Goal: Transaction & Acquisition: Obtain resource

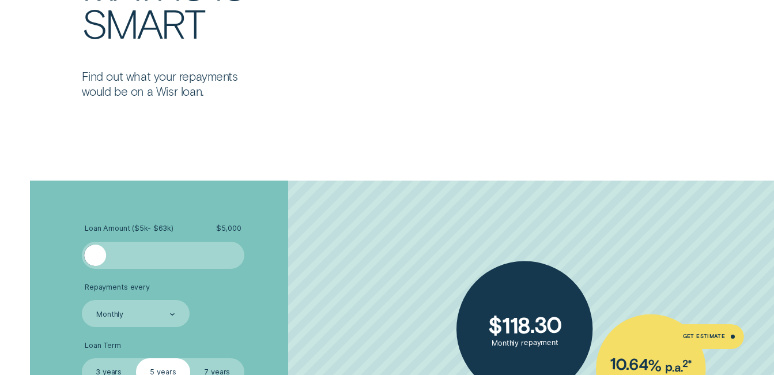
scroll to position [1704, 0]
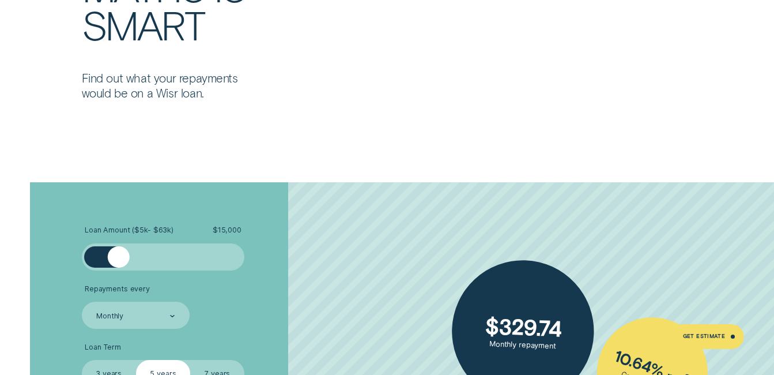
drag, startPoint x: 101, startPoint y: 251, endPoint x: 118, endPoint y: 280, distance: 33.3
click at [118, 280] on ul "Loan Amount ( $5k - $63k ) $ 15,000 Repayments every Monthly Loan Term Select L…" at bounding box center [207, 335] width 250 height 220
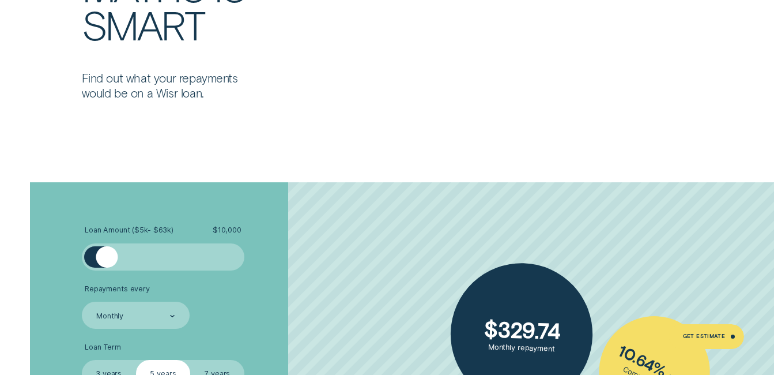
drag, startPoint x: 115, startPoint y: 259, endPoint x: 107, endPoint y: 258, distance: 8.2
click at [107, 258] on div at bounding box center [107, 257] width 22 height 22
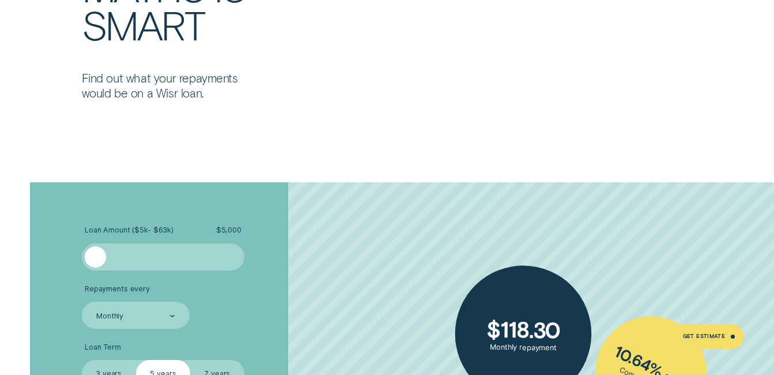
drag, startPoint x: 105, startPoint y: 258, endPoint x: 78, endPoint y: 261, distance: 27.9
click at [78, 261] on div "Loan Amount ( $5k - $63k ) $ 5,000 Repayments every Monthly Loan Term Select Lo…" at bounding box center [206, 371] width 258 height 379
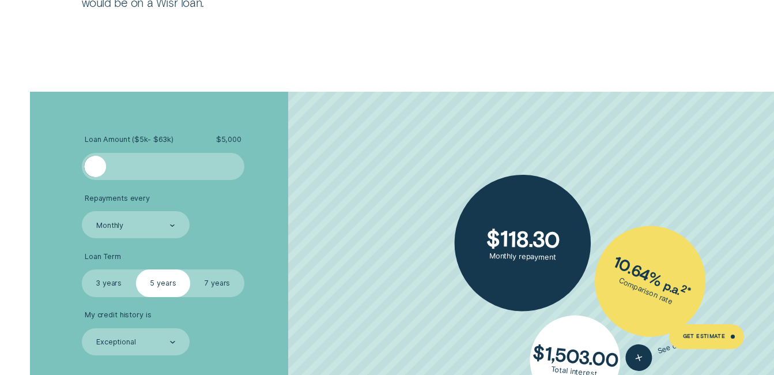
scroll to position [1885, 0]
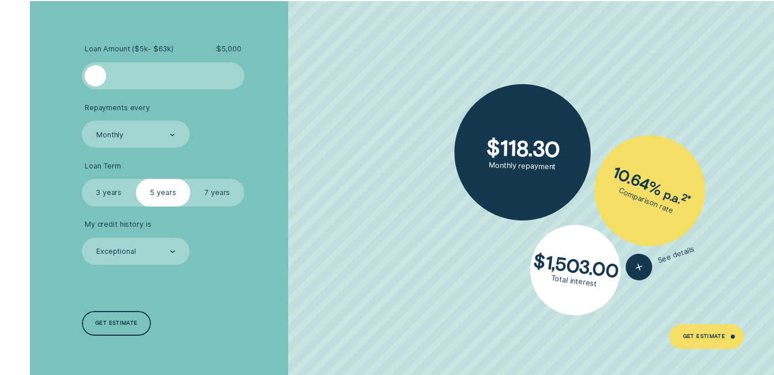
click at [208, 184] on label "7 years" at bounding box center [217, 192] width 54 height 27
click at [190, 179] on input "7 years" at bounding box center [190, 179] width 0 height 0
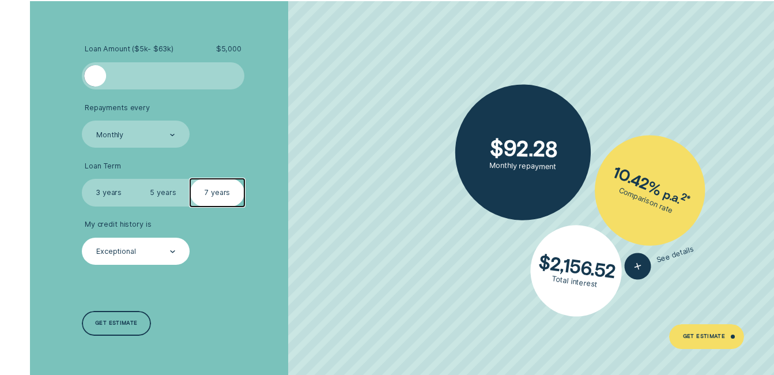
click at [123, 254] on div "Exceptional" at bounding box center [116, 251] width 40 height 9
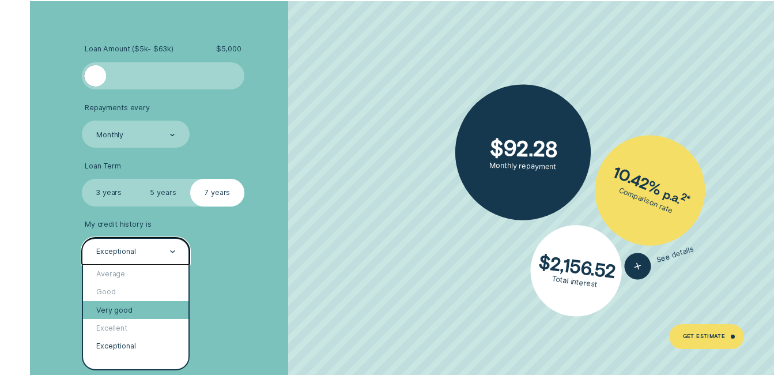
click at [160, 308] on div "Very good" at bounding box center [136, 310] width 106 height 18
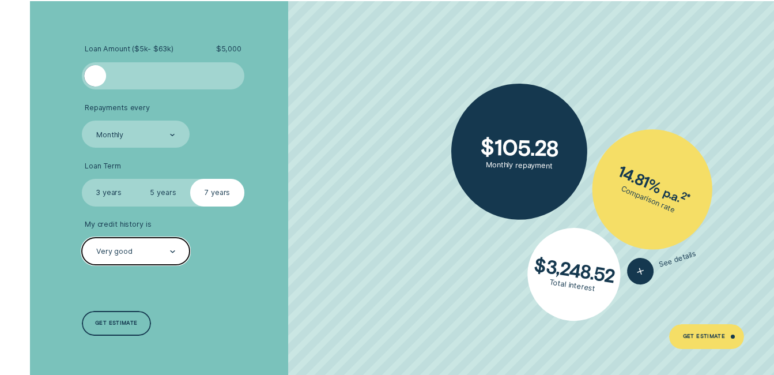
click at [155, 253] on div "Very good" at bounding box center [135, 251] width 80 height 10
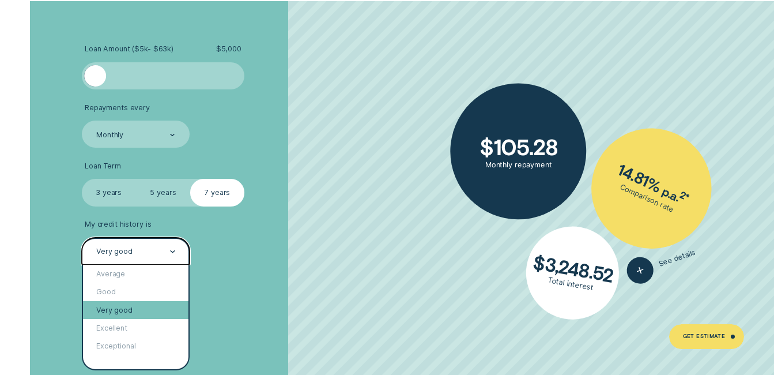
click at [158, 305] on div "Very good" at bounding box center [136, 310] width 106 height 18
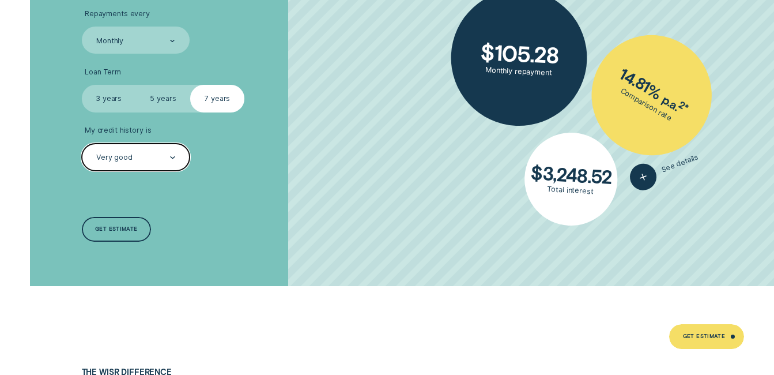
scroll to position [1980, 0]
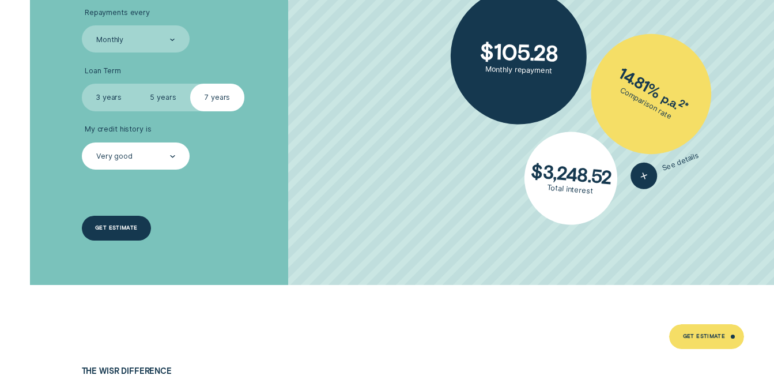
click at [119, 234] on div "Get estimate" at bounding box center [117, 228] width 70 height 24
